Goal: Task Accomplishment & Management: Use online tool/utility

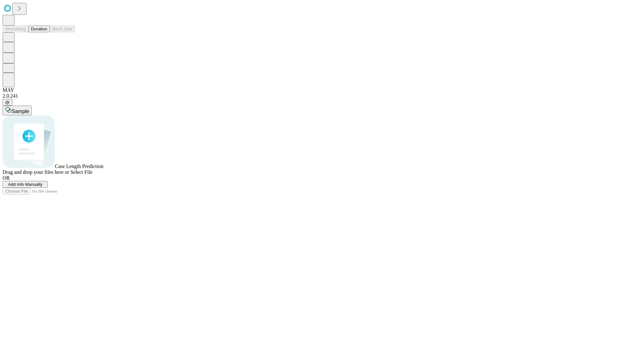
click at [47, 32] on button "Duration" at bounding box center [38, 28] width 21 height 7
click at [92, 175] on span "Select File" at bounding box center [81, 171] width 22 height 5
